Goal: Obtain resource: Download file/media

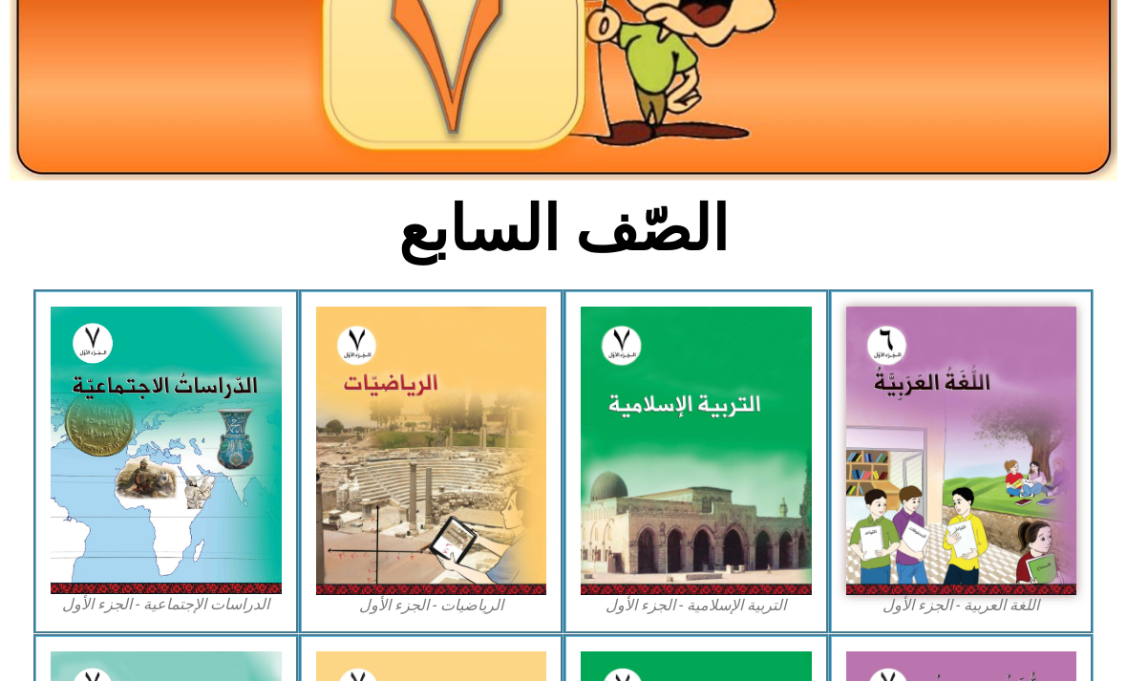
scroll to position [285, 0]
click at [740, 516] on img at bounding box center [695, 450] width 231 height 288
click at [699, 532] on img at bounding box center [695, 450] width 231 height 288
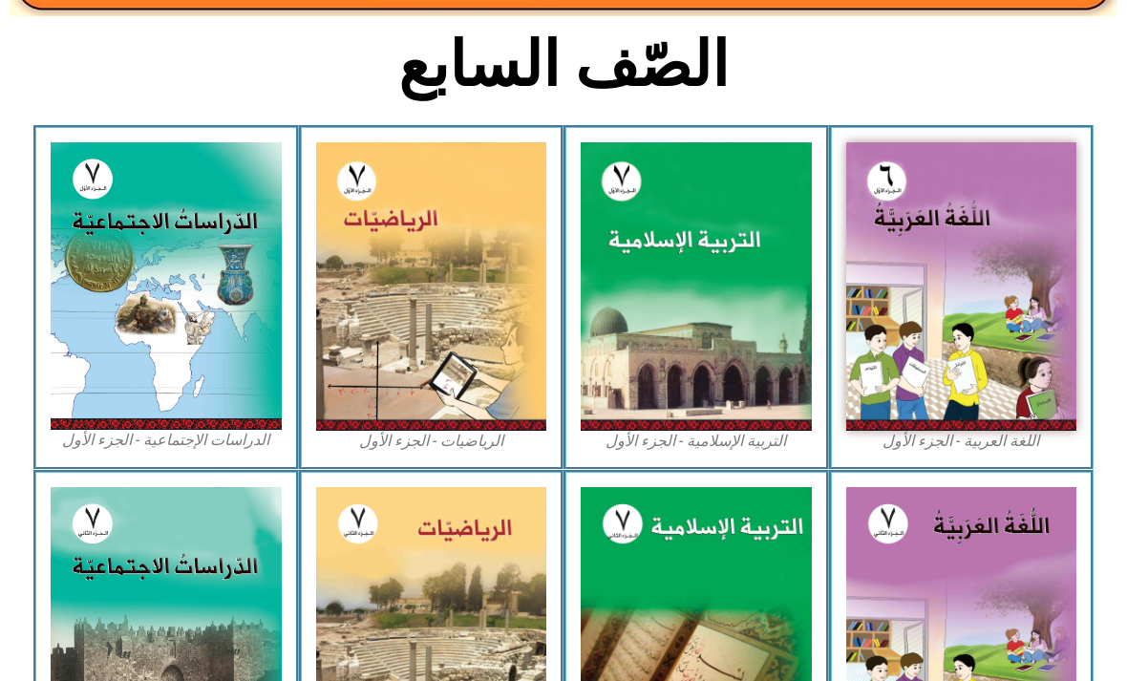
scroll to position [448, 0]
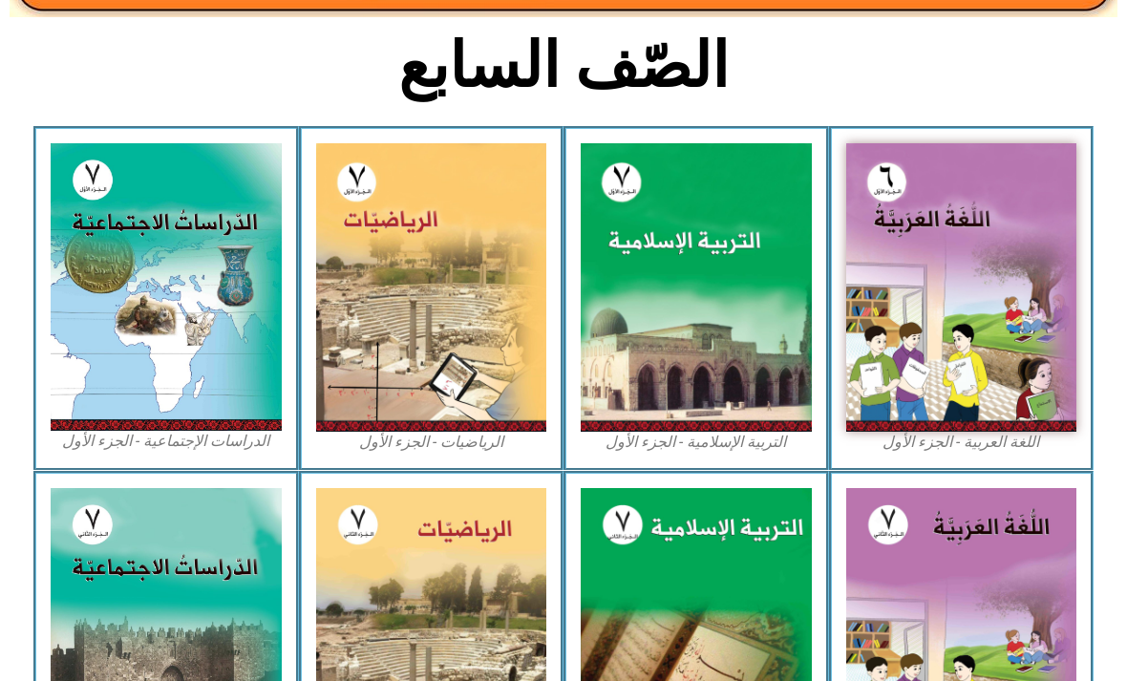
click at [741, 360] on img at bounding box center [695, 287] width 231 height 288
click at [748, 368] on img at bounding box center [695, 287] width 231 height 288
click at [723, 382] on img at bounding box center [695, 287] width 231 height 288
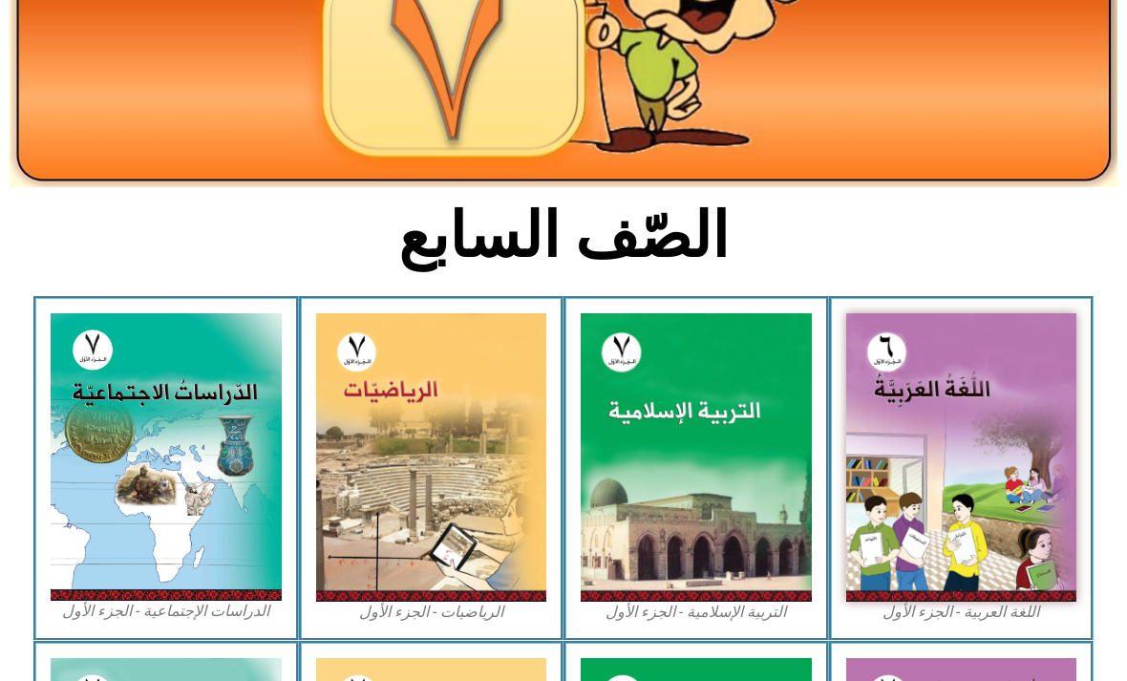
scroll to position [278, 0]
click at [666, 587] on img at bounding box center [695, 457] width 231 height 288
click at [664, 570] on img at bounding box center [695, 457] width 231 height 288
click at [660, 554] on img at bounding box center [695, 457] width 231 height 288
click at [665, 548] on img at bounding box center [695, 457] width 231 height 288
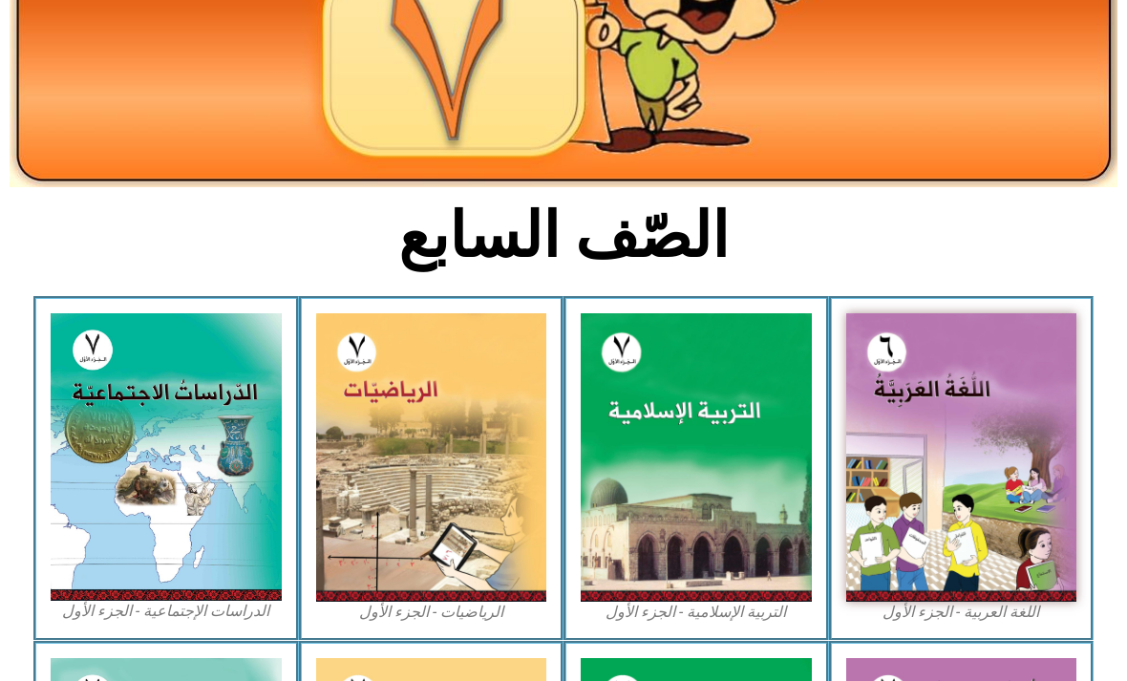
click at [667, 543] on img at bounding box center [695, 457] width 231 height 288
click at [672, 539] on img at bounding box center [695, 457] width 231 height 288
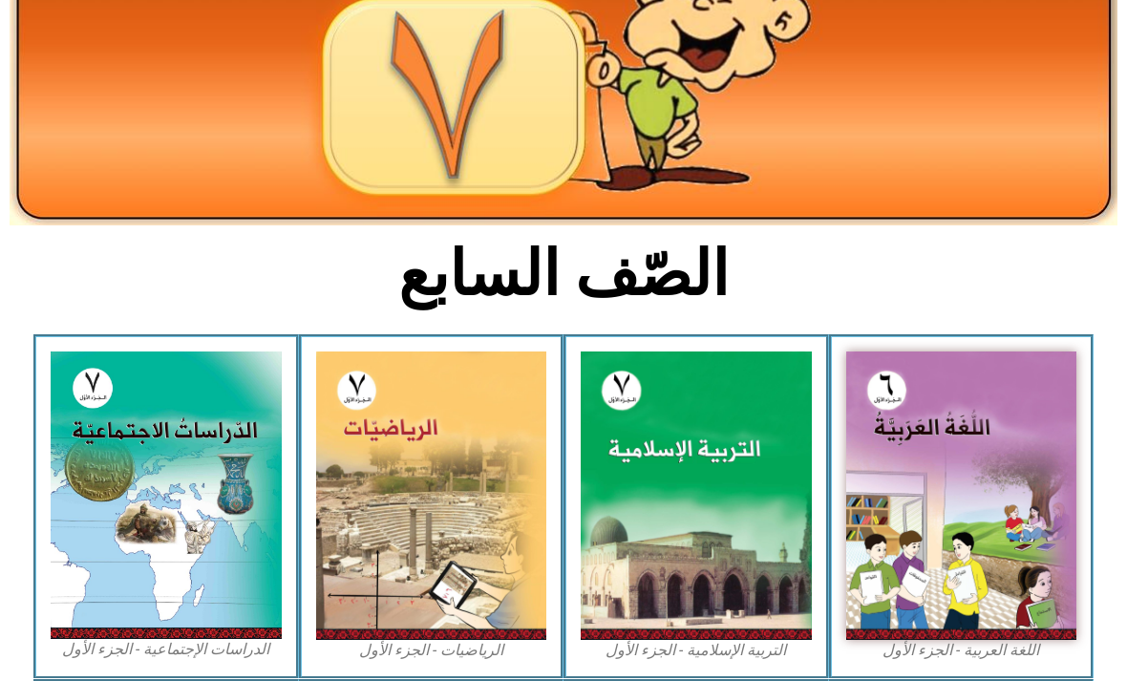
scroll to position [238, 0]
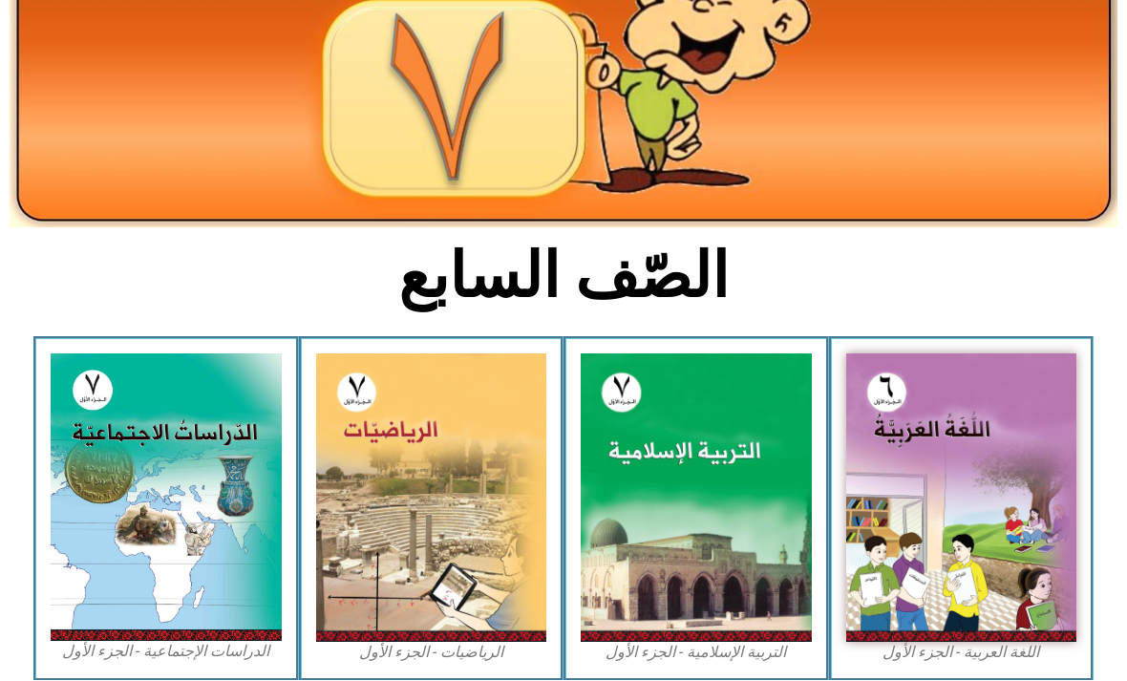
click at [674, 480] on img at bounding box center [695, 497] width 231 height 288
click at [727, 430] on img at bounding box center [695, 497] width 231 height 288
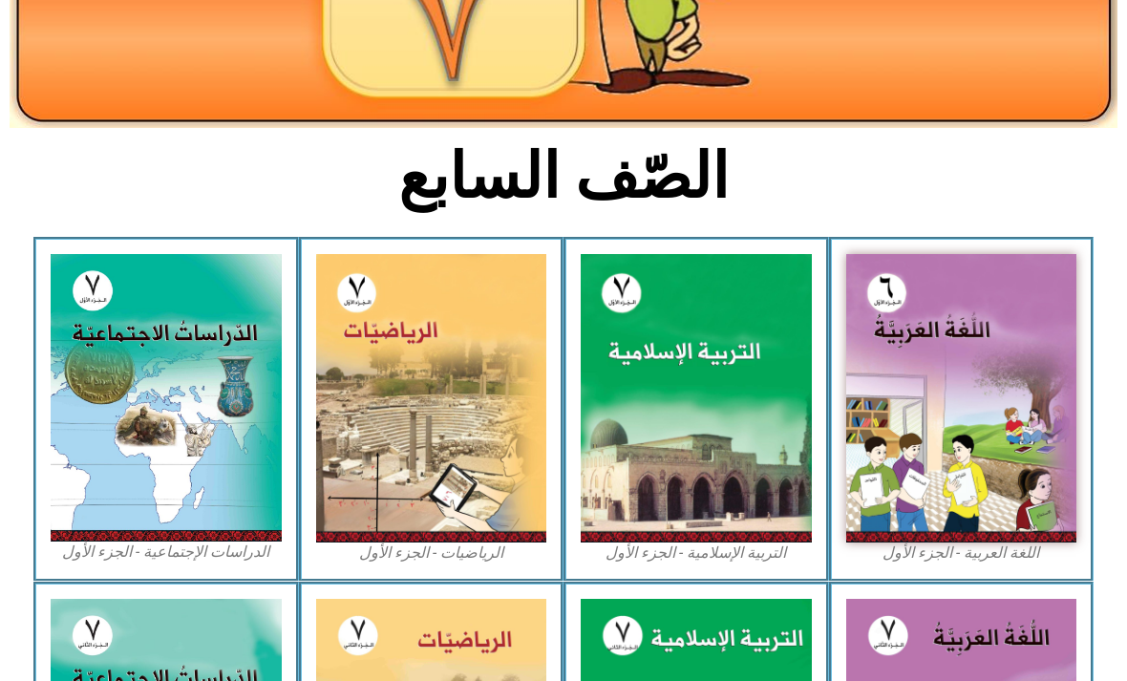
scroll to position [337, 0]
click at [724, 390] on img at bounding box center [695, 398] width 231 height 288
click at [709, 460] on img at bounding box center [695, 398] width 231 height 288
click at [702, 369] on img at bounding box center [695, 398] width 231 height 288
click at [685, 537] on img at bounding box center [695, 398] width 231 height 288
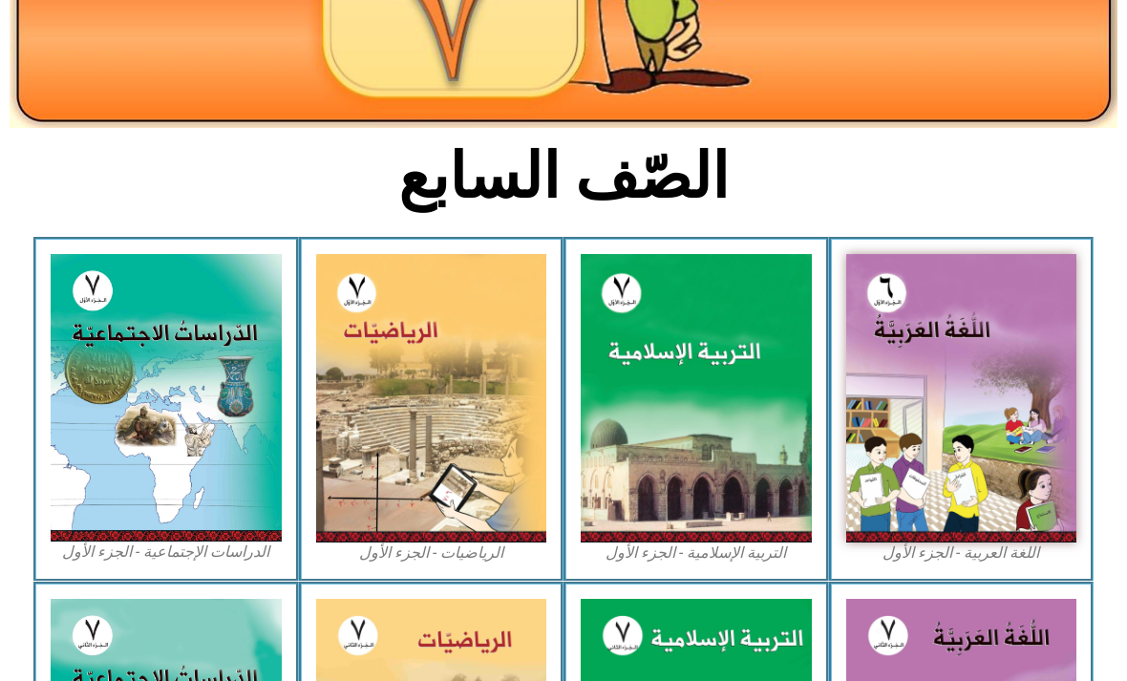
click at [706, 489] on img at bounding box center [695, 398] width 231 height 288
click at [665, 464] on img at bounding box center [695, 398] width 231 height 288
click at [691, 541] on img at bounding box center [695, 398] width 231 height 288
click at [760, 449] on img at bounding box center [695, 398] width 231 height 288
click at [692, 478] on img at bounding box center [695, 398] width 231 height 288
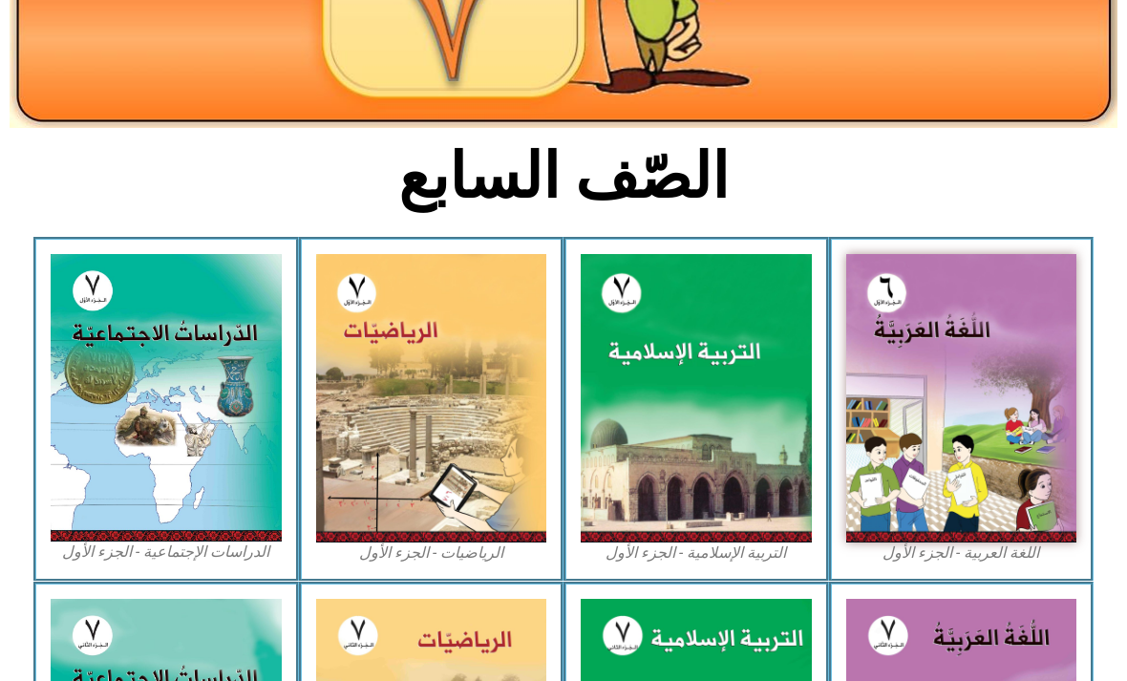
click at [701, 459] on img at bounding box center [695, 398] width 231 height 288
click at [705, 475] on img at bounding box center [695, 398] width 231 height 288
click at [732, 487] on img at bounding box center [695, 398] width 231 height 288
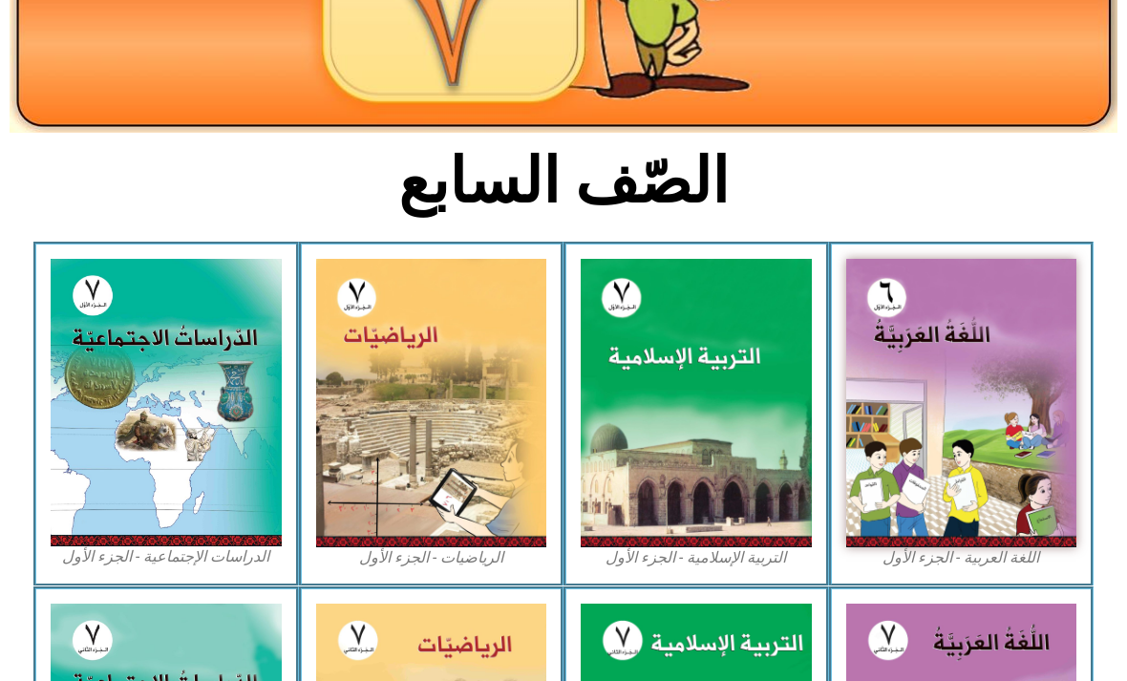
click at [715, 427] on img at bounding box center [695, 404] width 231 height 288
click at [727, 446] on img at bounding box center [695, 404] width 231 height 288
click at [673, 476] on img at bounding box center [695, 404] width 231 height 288
click at [666, 397] on img at bounding box center [695, 404] width 231 height 288
click at [695, 445] on img at bounding box center [695, 404] width 231 height 288
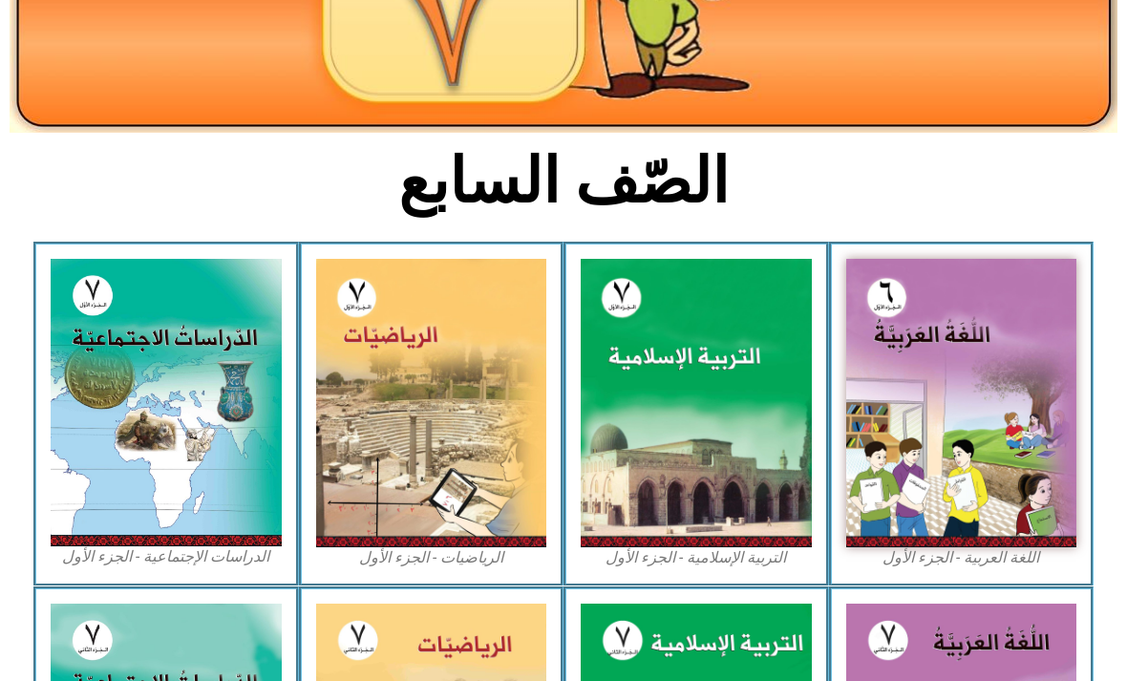
click at [678, 433] on img at bounding box center [695, 404] width 231 height 288
click at [721, 437] on img at bounding box center [695, 404] width 231 height 288
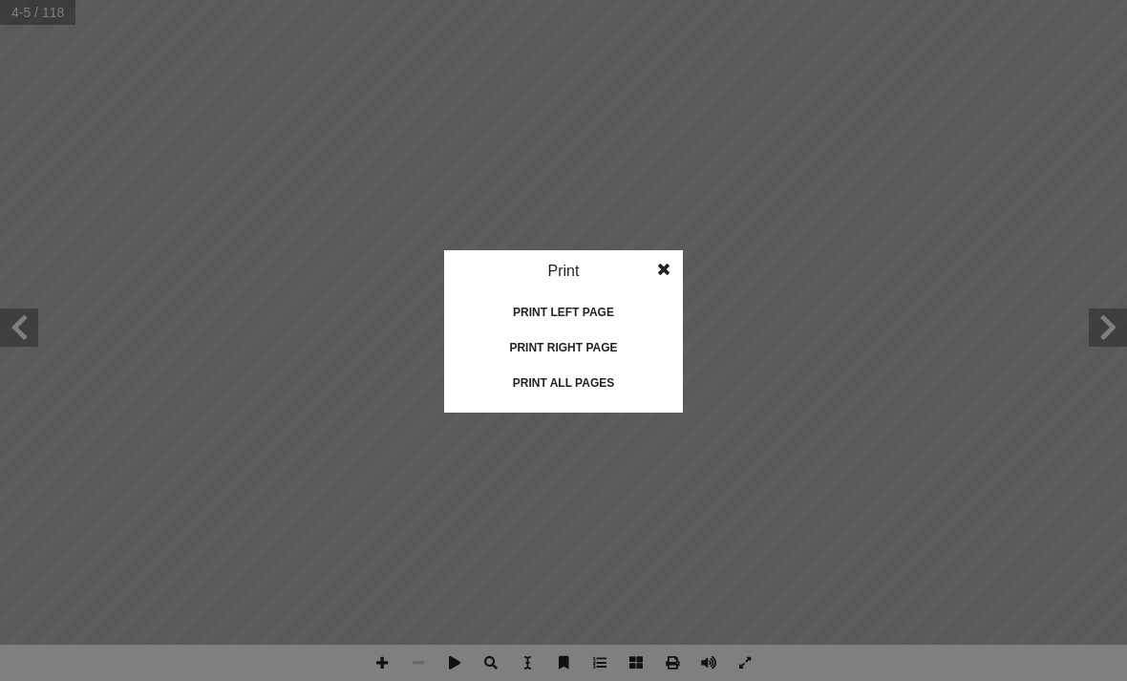
click at [608, 387] on div "Print all pages" at bounding box center [563, 383] width 191 height 31
